Goal: Contribute content

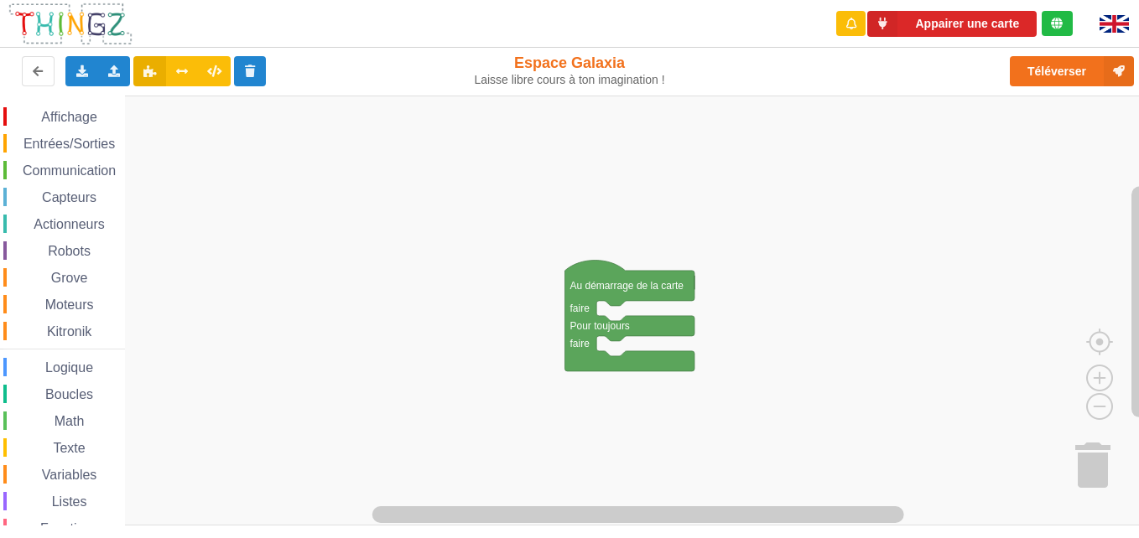
click at [75, 163] on div "Communication" at bounding box center [64, 170] width 122 height 18
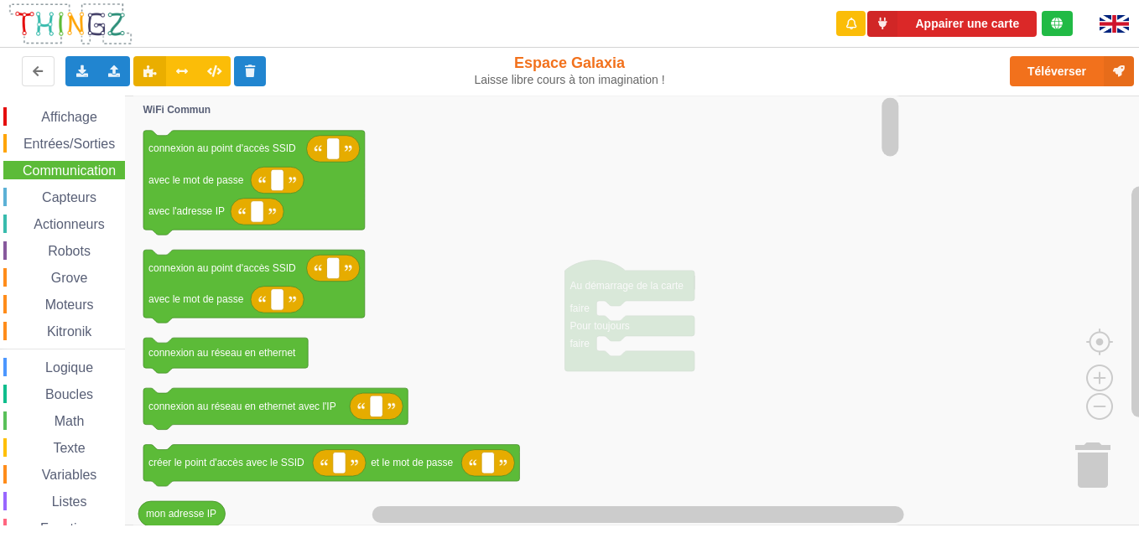
click at [76, 165] on span "Communication" at bounding box center [69, 170] width 98 height 14
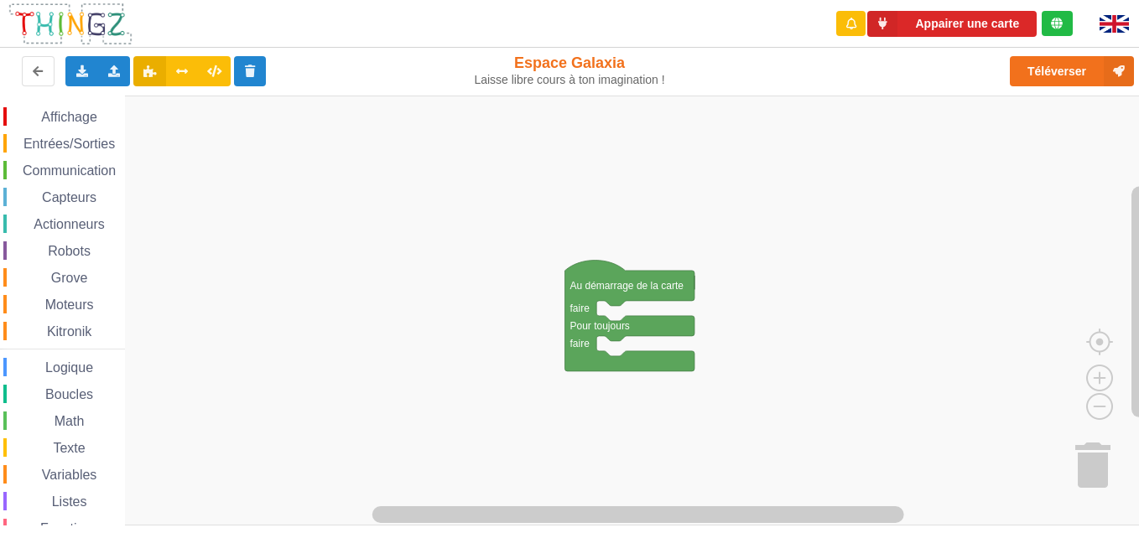
click at [87, 169] on span "Communication" at bounding box center [69, 170] width 98 height 14
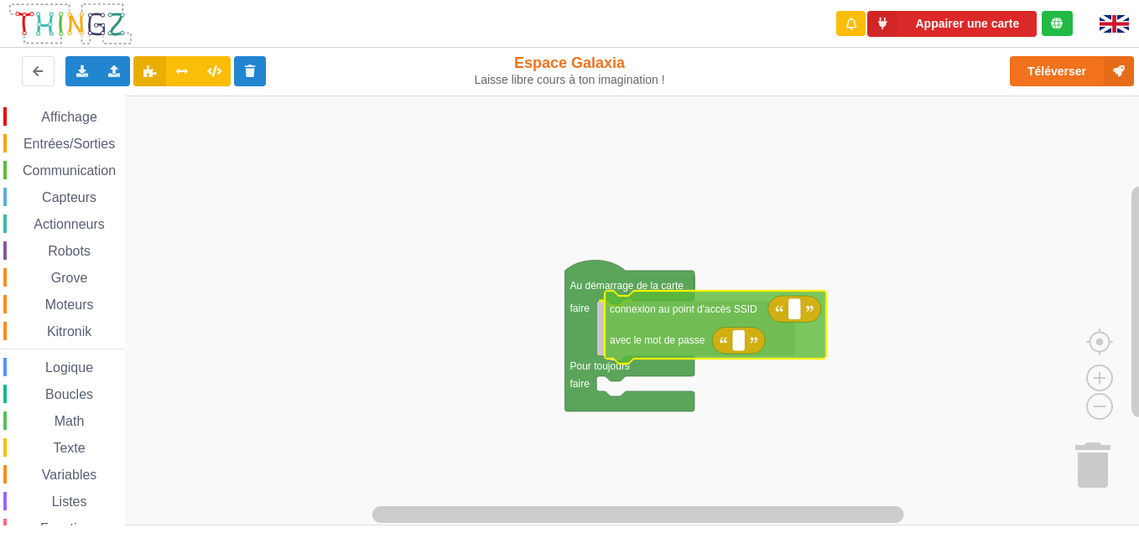
click at [680, 323] on div "Affichage Entrées/Sorties Communication Capteurs Actionneurs Robots Grove Moteu…" at bounding box center [575, 311] width 1150 height 431
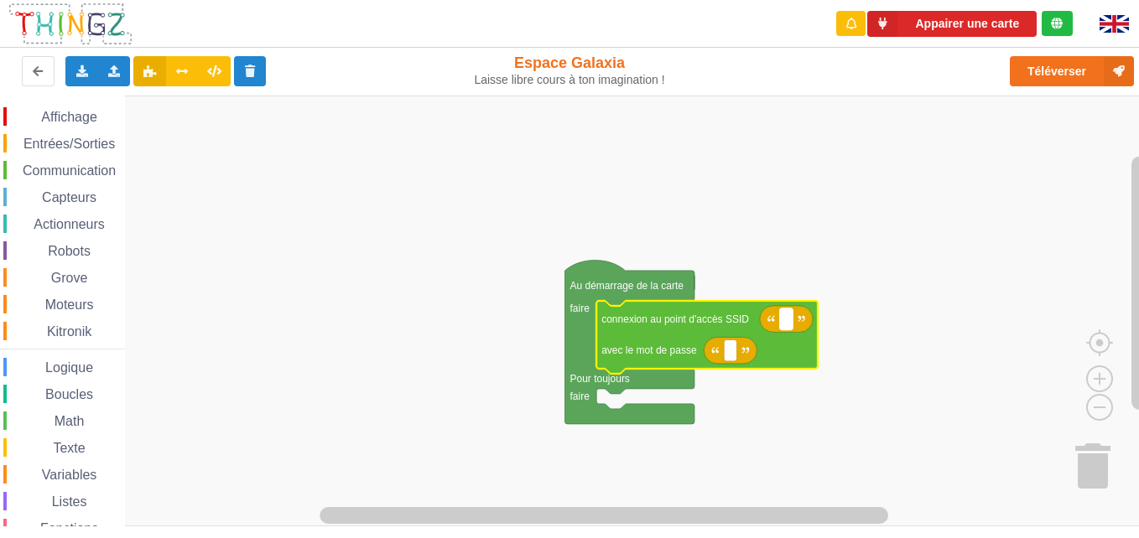
click at [785, 327] on rect "Espace de travail de Blocky" at bounding box center [786, 320] width 13 height 22
click at [733, 359] on rect "Espace de travail de Blocky" at bounding box center [730, 351] width 13 height 22
type input "1234567890"
click at [786, 327] on rect "Espace de travail de Blocky" at bounding box center [786, 320] width 13 height 22
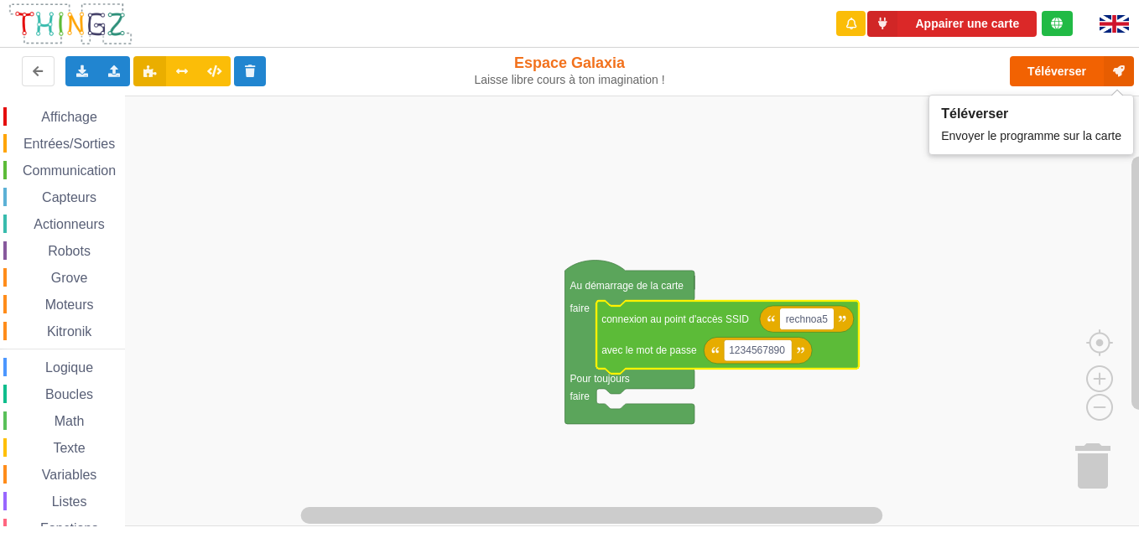
type input "rechnoa5"
click at [1087, 68] on button "Téléverser" at bounding box center [1071, 71] width 124 height 30
